Goal: Obtain resource: Obtain resource

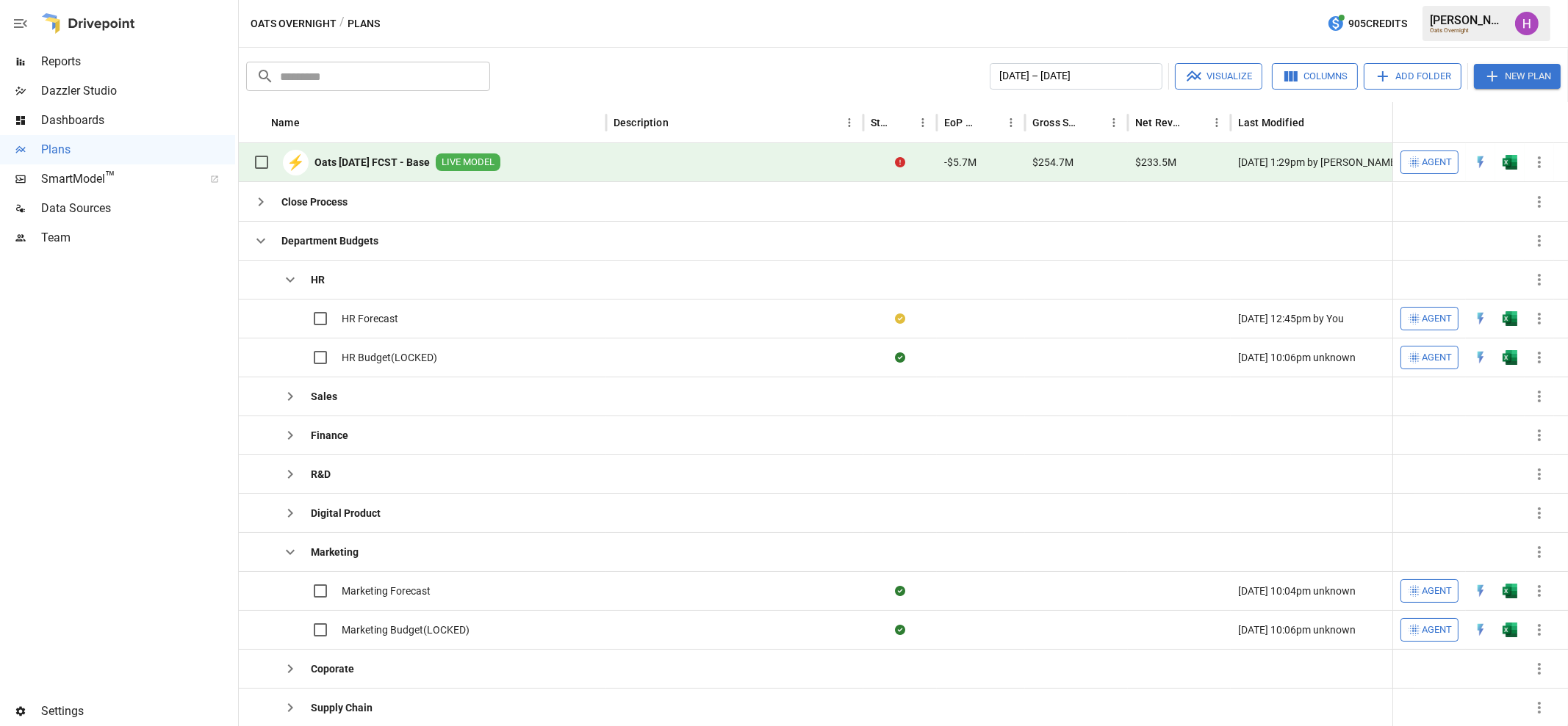
click at [898, 28] on div "Oats Overnight / Plans 905 Credits [PERSON_NAME] Oats Overnight" at bounding box center [903, 23] width 1329 height 47
click at [261, 238] on icon "button" at bounding box center [260, 240] width 18 height 18
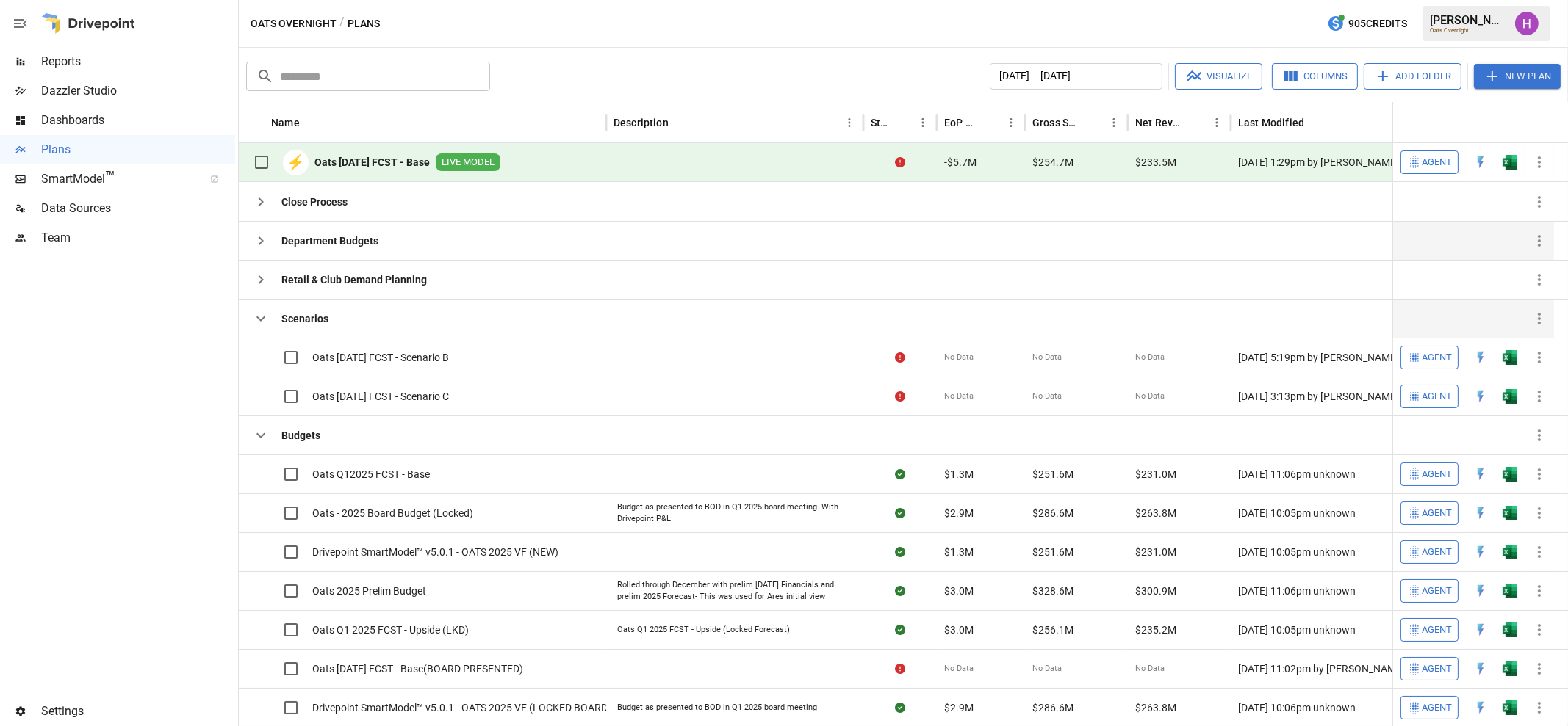
click at [266, 324] on icon "button" at bounding box center [260, 318] width 18 height 18
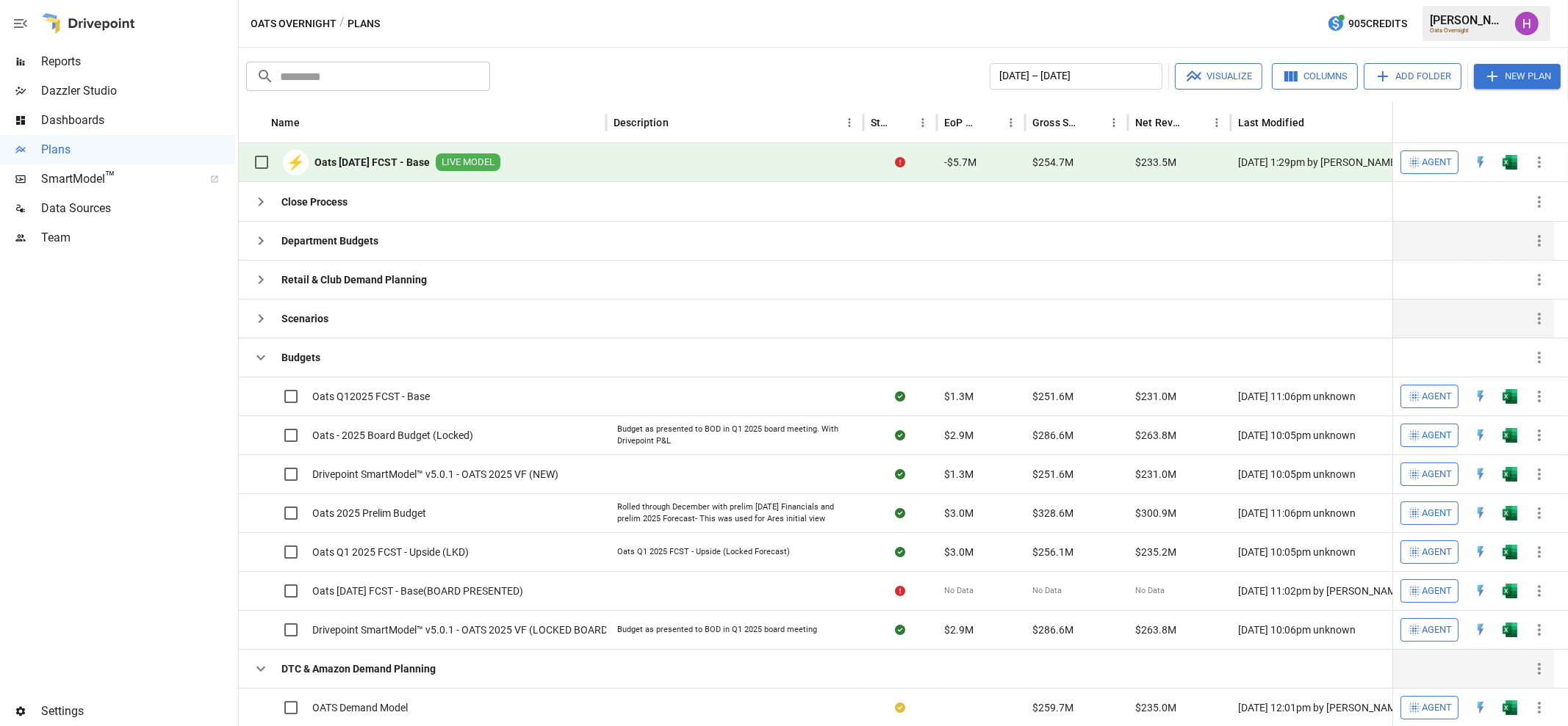
click at [266, 671] on icon "button" at bounding box center [260, 669] width 18 height 18
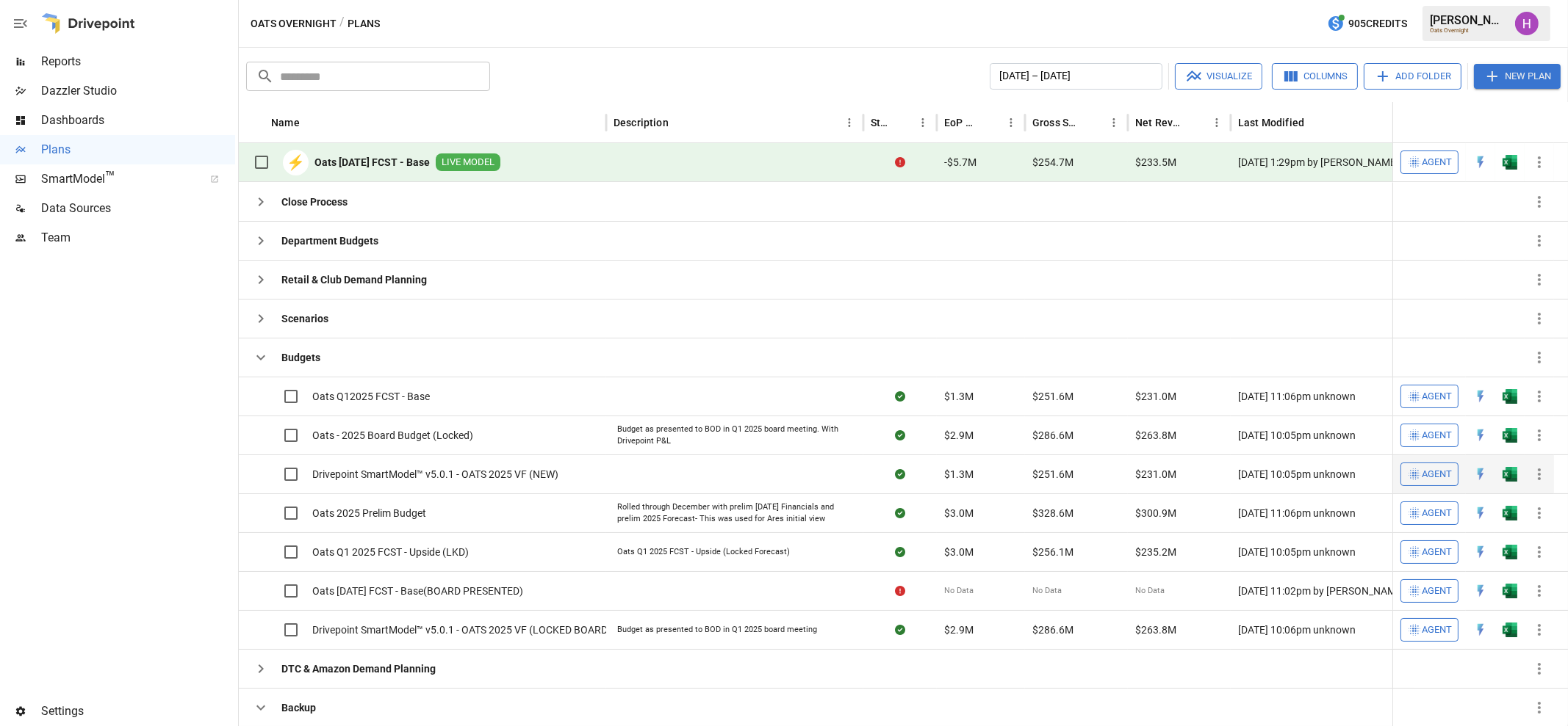
click at [483, 474] on span "Drivepoint SmartModel™ v5.0.1 - OATS 2025 VF (NEW)" at bounding box center [435, 474] width 246 height 15
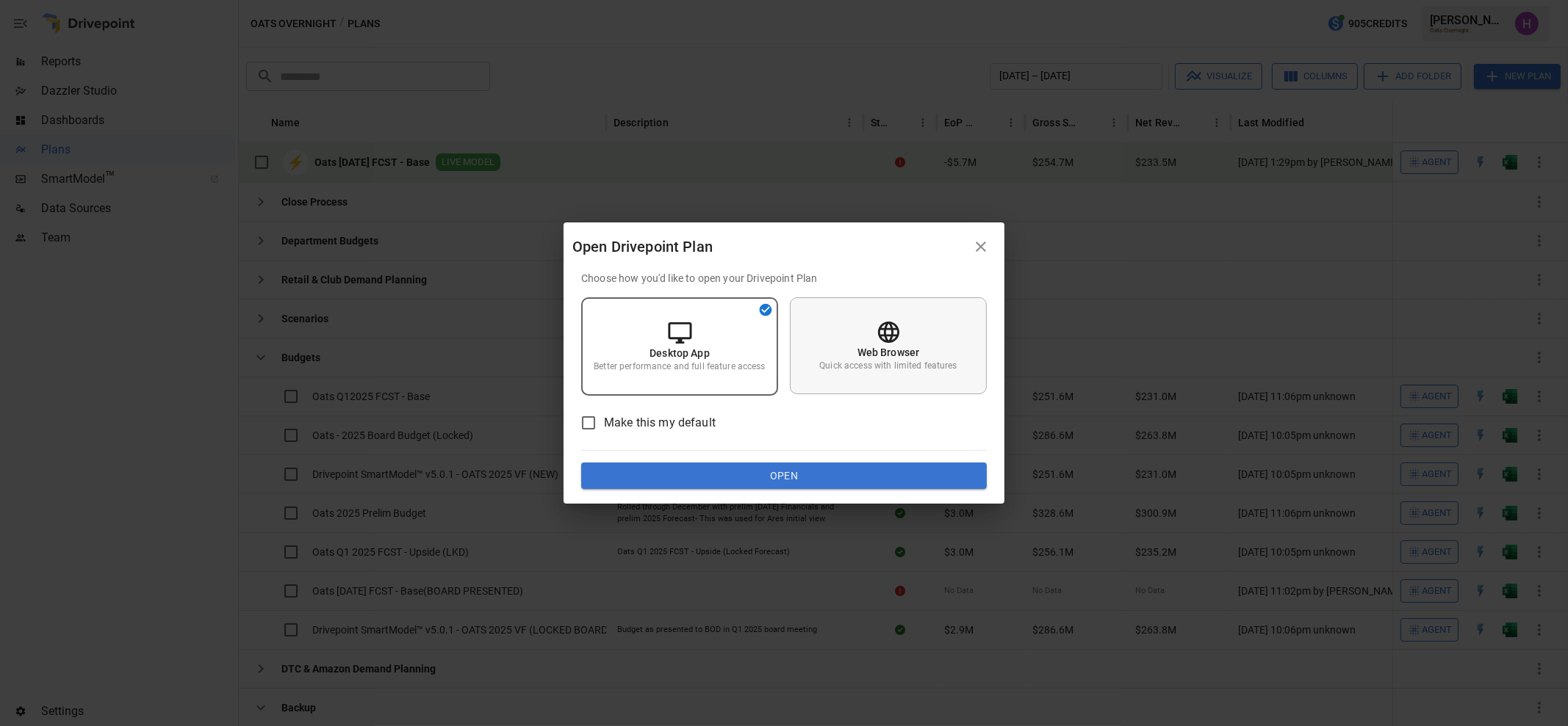
click at [918, 341] on div "Web Browser Quick access with limited features" at bounding box center [888, 346] width 197 height 97
click at [895, 483] on button "Open" at bounding box center [784, 476] width 406 height 27
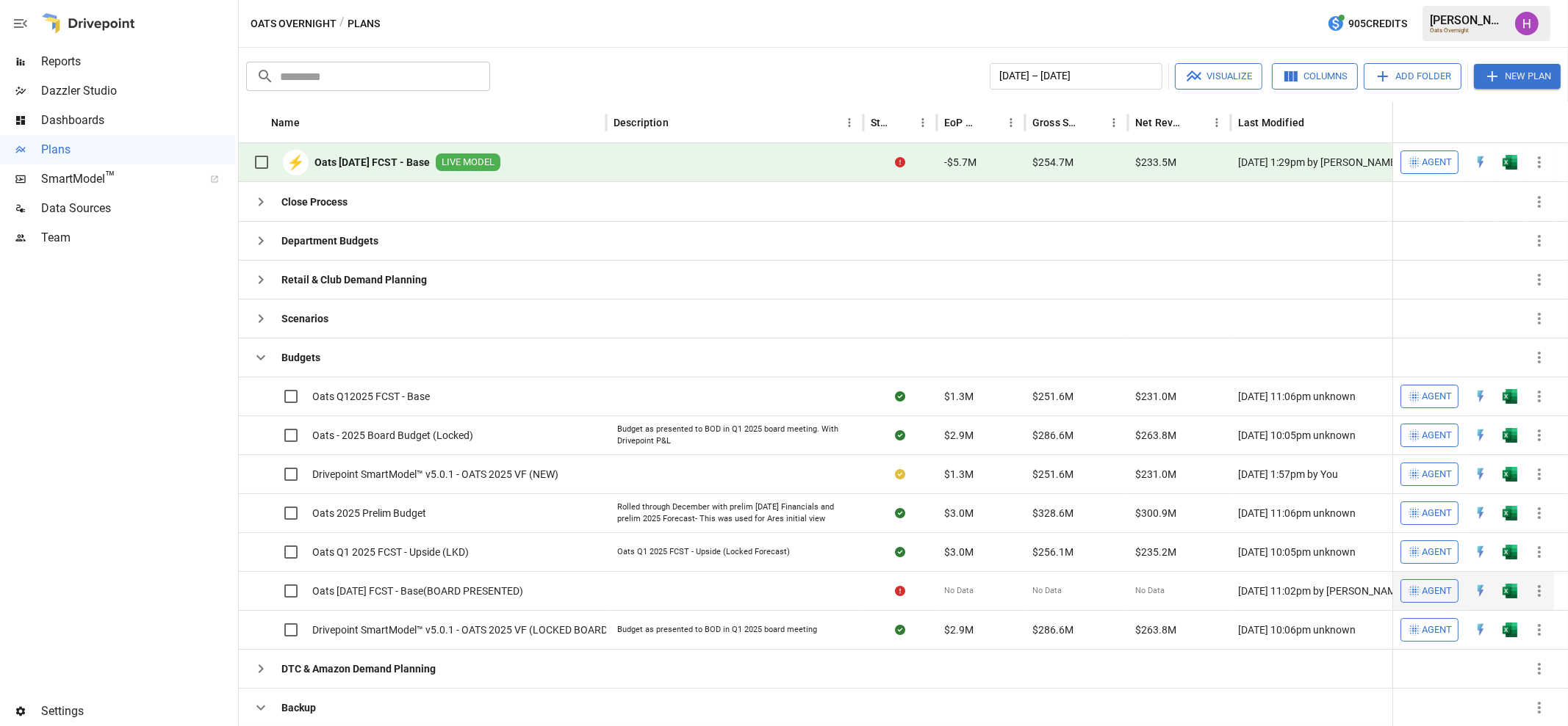
click at [545, 590] on div "Oats [DATE] FCST - Base(BOARD PRESENTED)" at bounding box center [422, 591] width 367 height 39
click at [470, 584] on span "Oats [DATE] FCST - Base(BOARD PRESENTED)" at bounding box center [418, 591] width 211 height 15
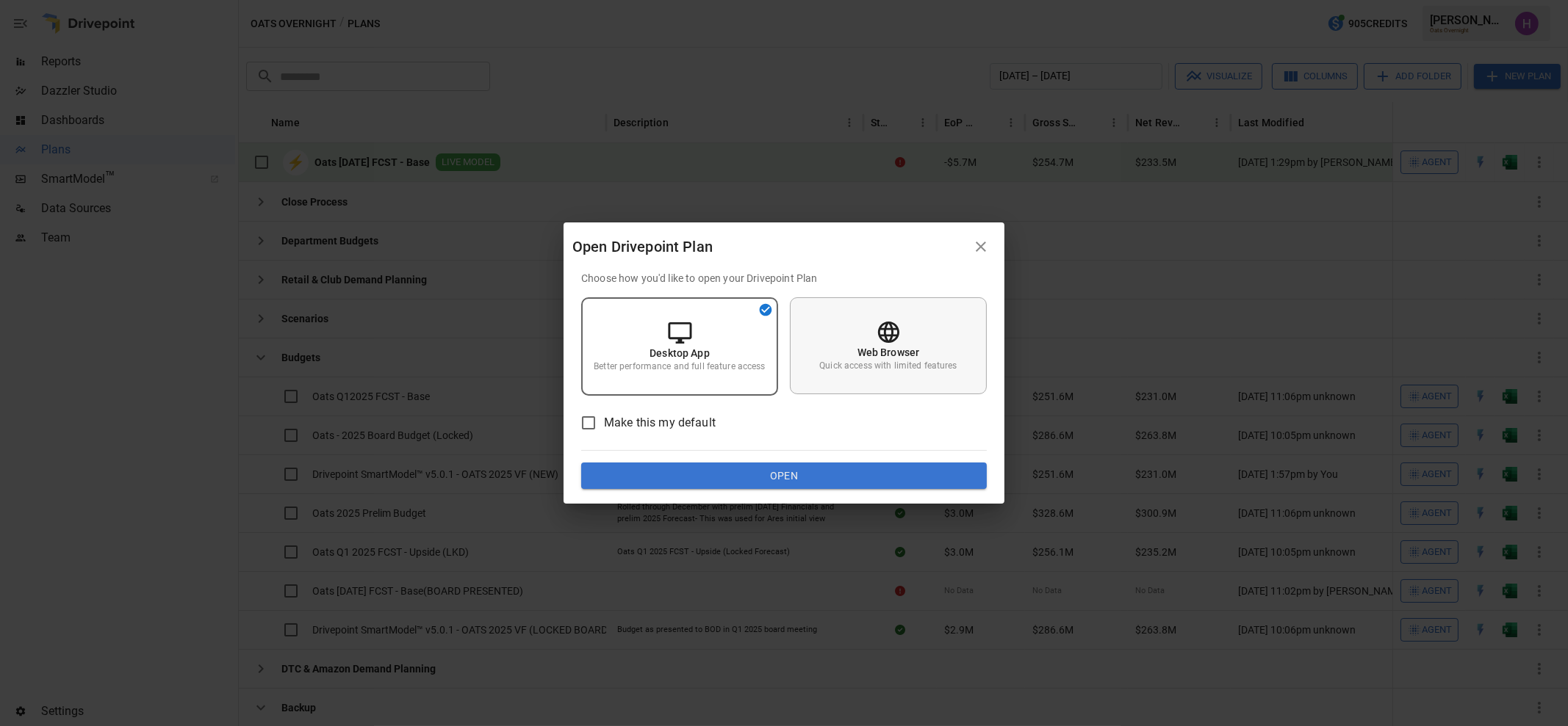
click at [877, 343] on icon at bounding box center [888, 333] width 26 height 26
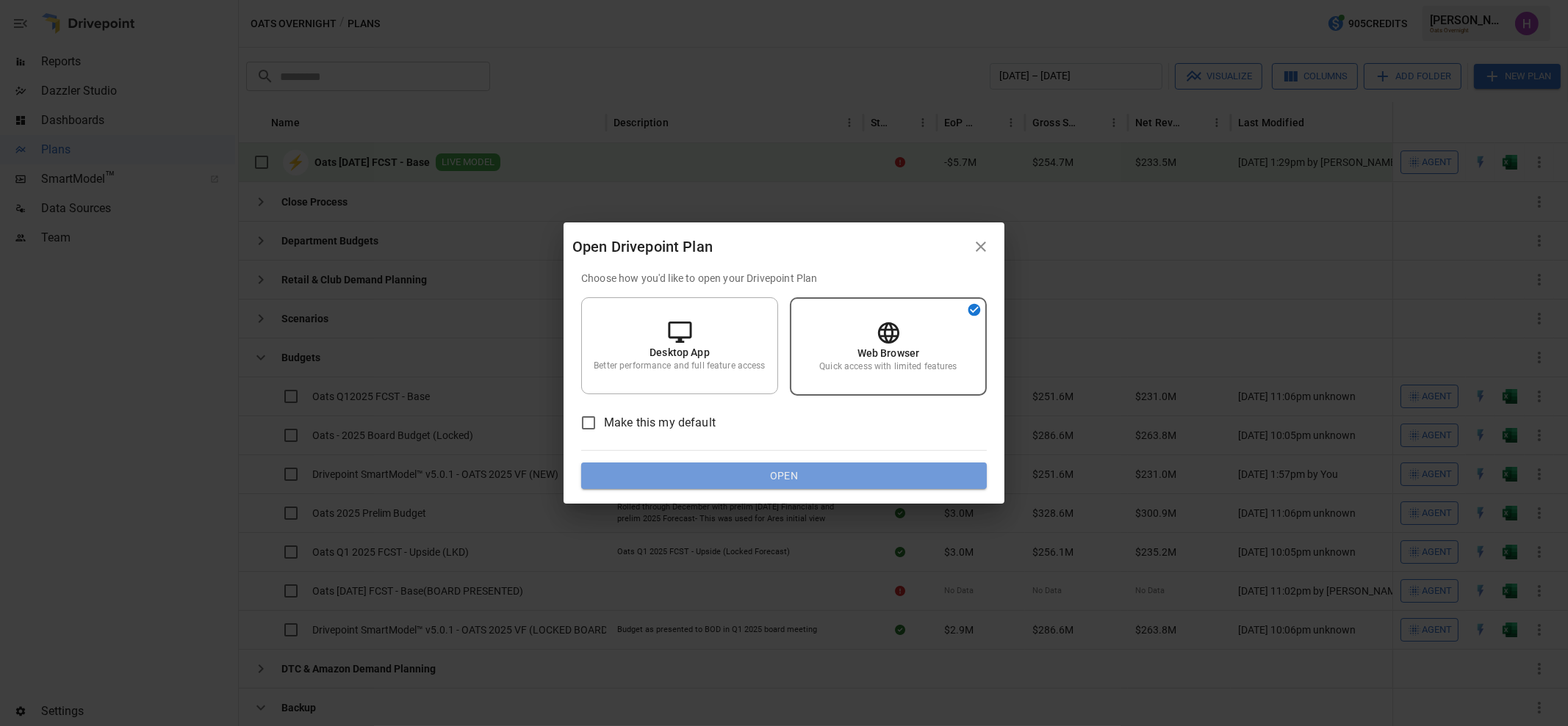
click at [841, 470] on button "Open" at bounding box center [784, 476] width 406 height 27
